Goal: Transaction & Acquisition: Purchase product/service

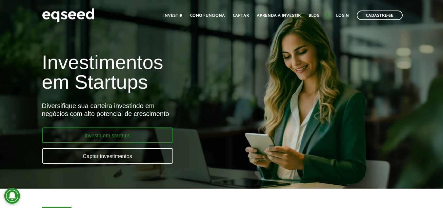
click at [95, 133] on link "Investir em startups" at bounding box center [107, 134] width 131 height 15
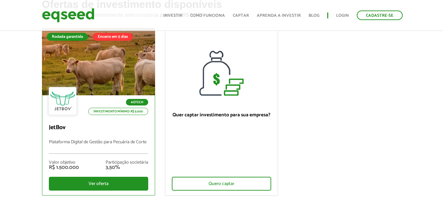
scroll to position [66, 0]
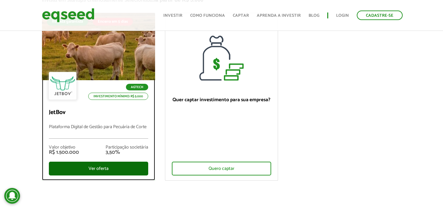
click at [104, 169] on div "Ver oferta" at bounding box center [98, 168] width 99 height 14
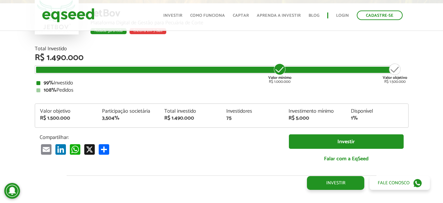
scroll to position [775, 0]
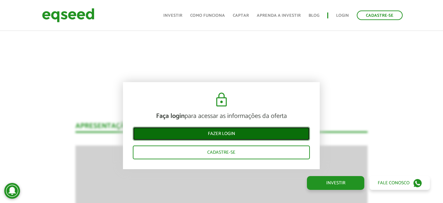
click at [215, 133] on link "Fazer login" at bounding box center [221, 134] width 177 height 14
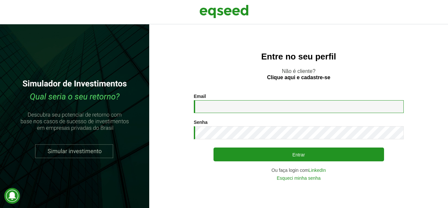
type input "**********"
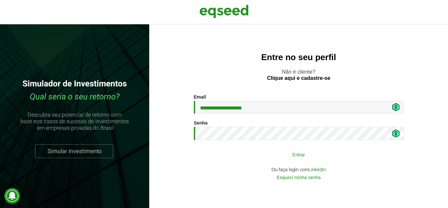
click at [282, 153] on button "Entrar" at bounding box center [299, 154] width 171 height 12
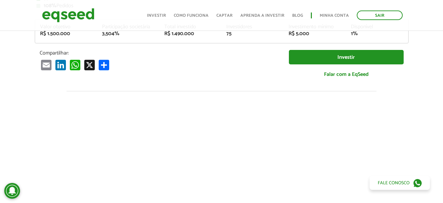
scroll to position [84, 0]
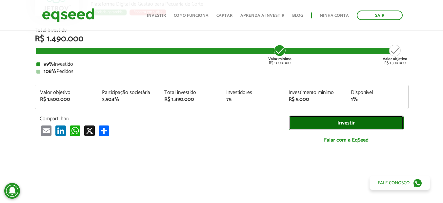
click at [342, 121] on link "Investir" at bounding box center [346, 123] width 115 height 15
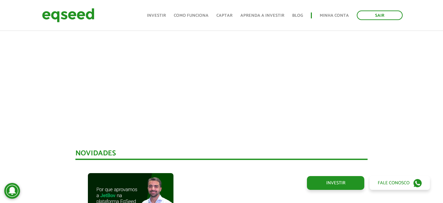
scroll to position [183, 0]
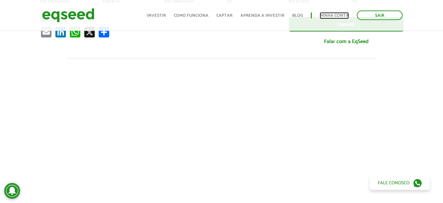
click at [331, 15] on link "Minha conta" at bounding box center [334, 15] width 29 height 4
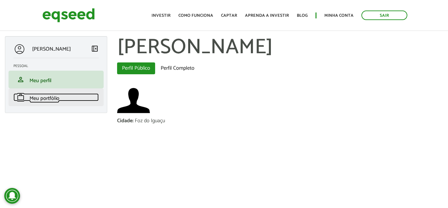
click at [43, 96] on span "Meu portfólio" at bounding box center [45, 98] width 30 height 9
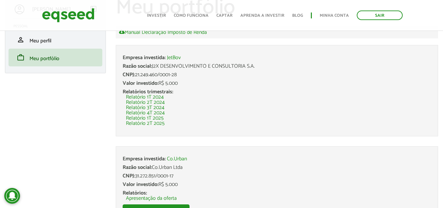
scroll to position [98, 0]
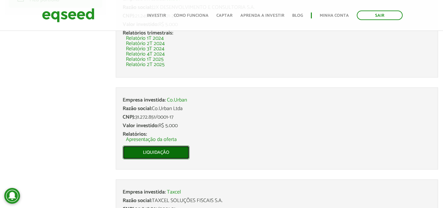
click at [166, 152] on link "Liquidação" at bounding box center [156, 152] width 67 height 14
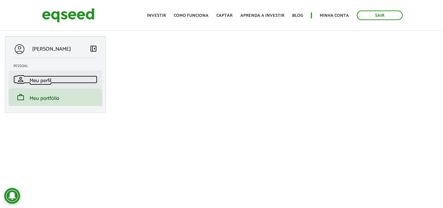
click at [44, 81] on span "Meu perfil" at bounding box center [41, 80] width 22 height 9
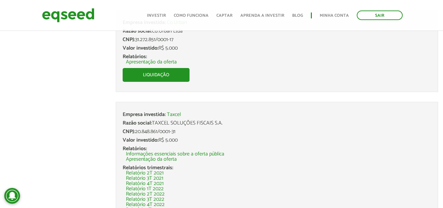
scroll to position [197, 0]
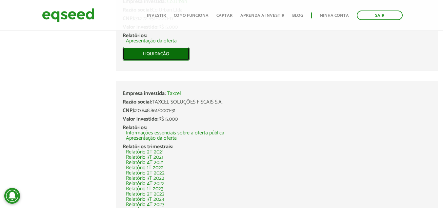
click at [157, 54] on link "Liquidação" at bounding box center [156, 54] width 67 height 14
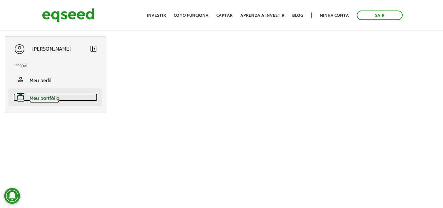
click at [49, 98] on span "Meu portfólio" at bounding box center [45, 98] width 30 height 9
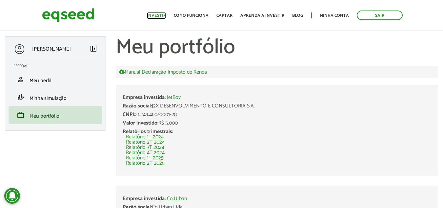
click at [161, 13] on link "Investir" at bounding box center [156, 15] width 19 height 4
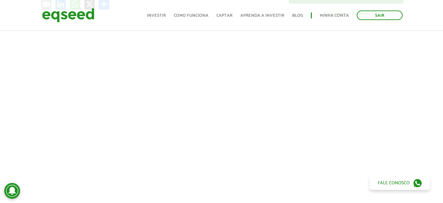
scroll to position [52, 0]
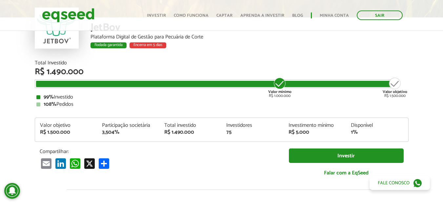
click at [225, 54] on div "JetBov Plataforma Digital de Gestão para Pecuária de Corte Rodada garantida Enc…" at bounding box center [250, 38] width 318 height 43
click at [56, 11] on img at bounding box center [68, 15] width 53 height 17
